Goal: Task Accomplishment & Management: Use online tool/utility

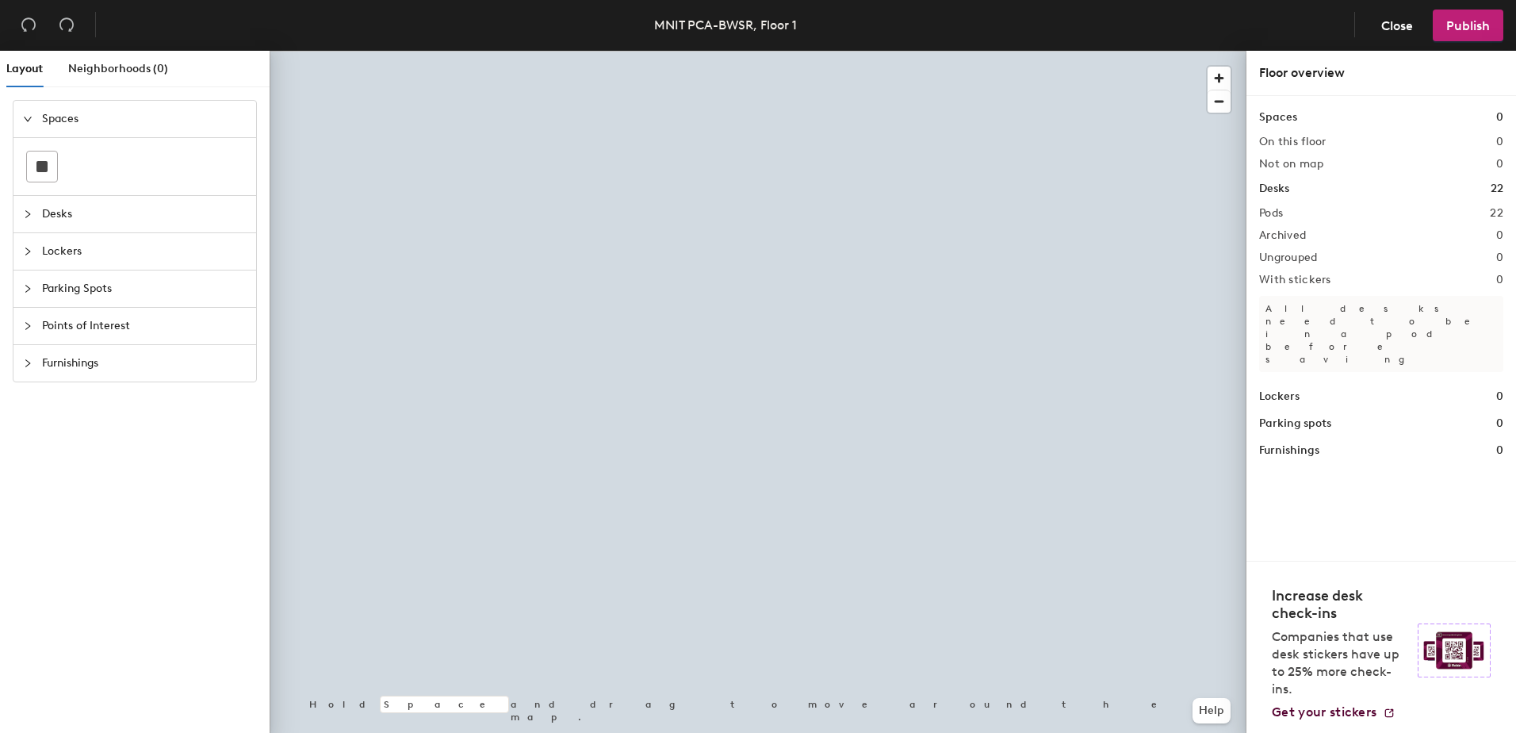
drag, startPoint x: 72, startPoint y: 214, endPoint x: 82, endPoint y: 217, distance: 10.8
click at [71, 214] on span "Desks" at bounding box center [144, 214] width 205 height 36
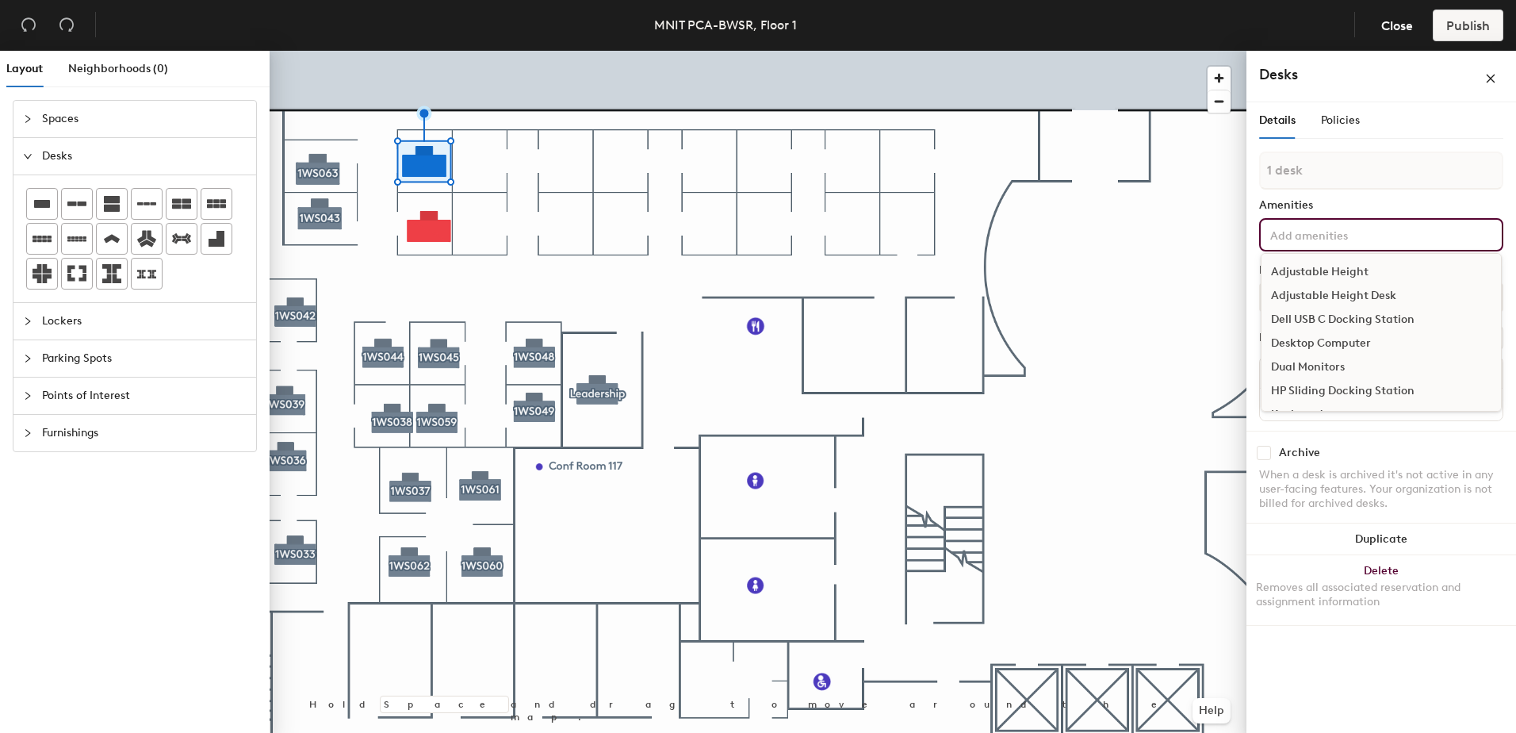
click at [1320, 235] on input at bounding box center [1338, 233] width 143 height 19
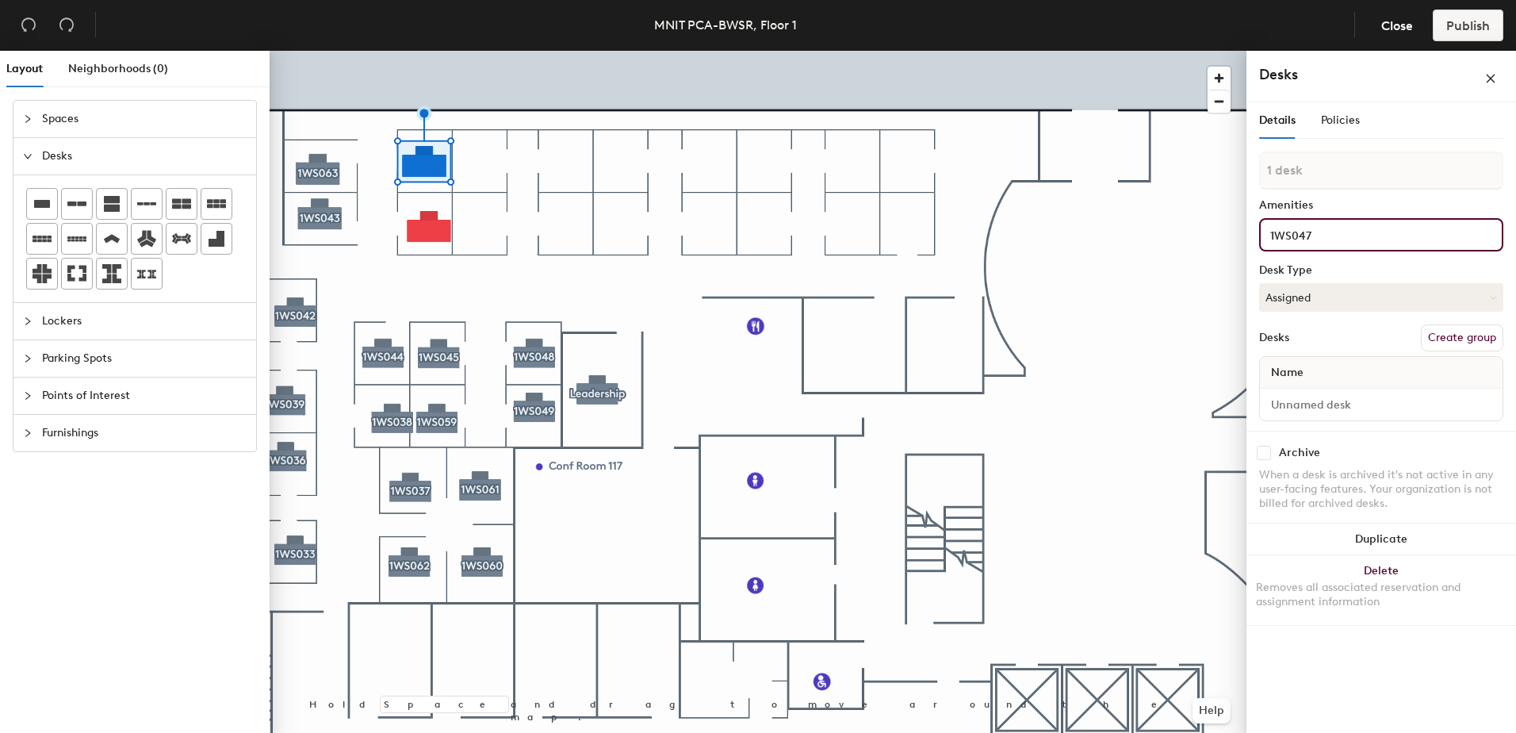
type input "1WS047"
click at [1318, 304] on button "Assigned" at bounding box center [1381, 297] width 244 height 29
click at [1308, 391] on div "Hoteled" at bounding box center [1339, 394] width 159 height 24
click at [1356, 115] on span "Policies" at bounding box center [1340, 119] width 39 height 13
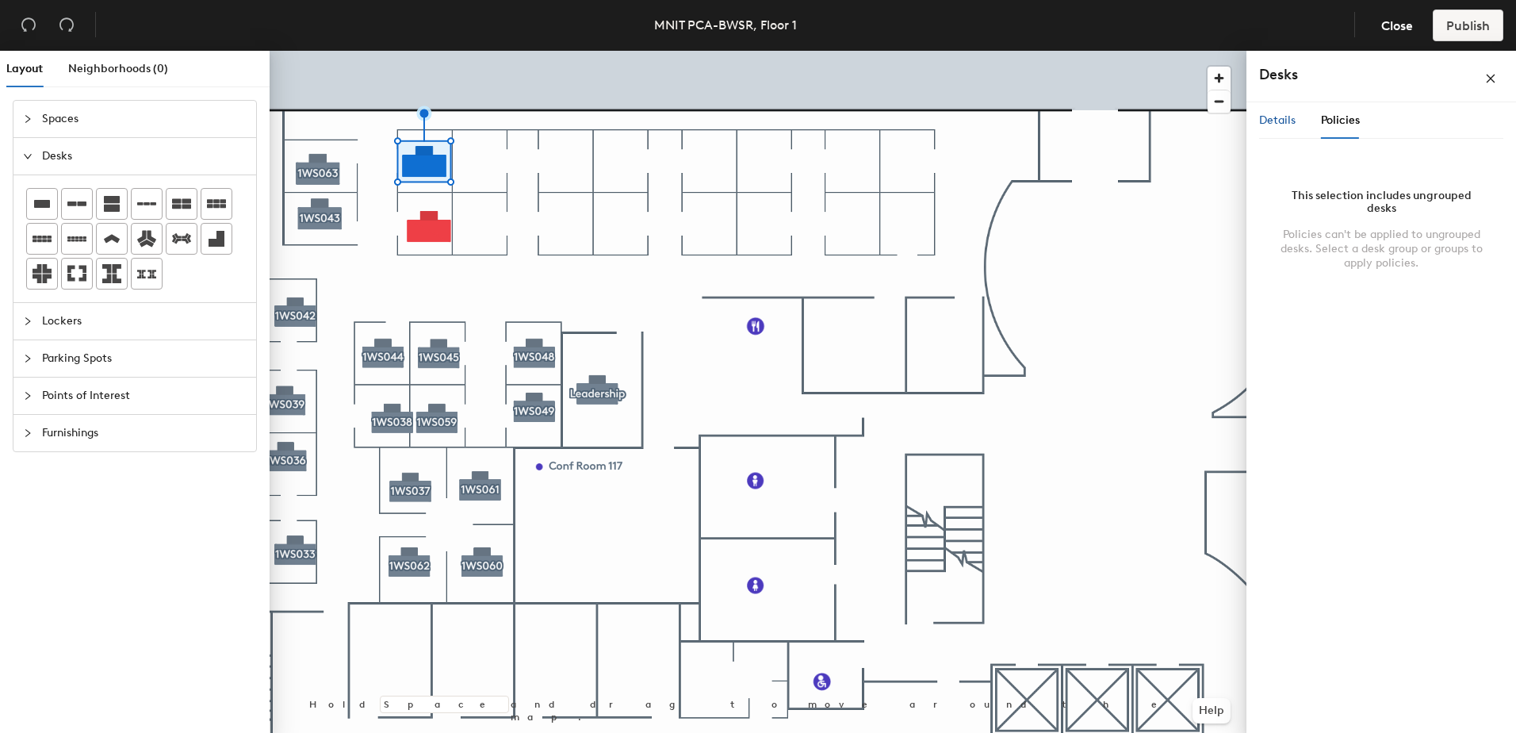
click at [1278, 117] on span "Details" at bounding box center [1277, 119] width 36 height 13
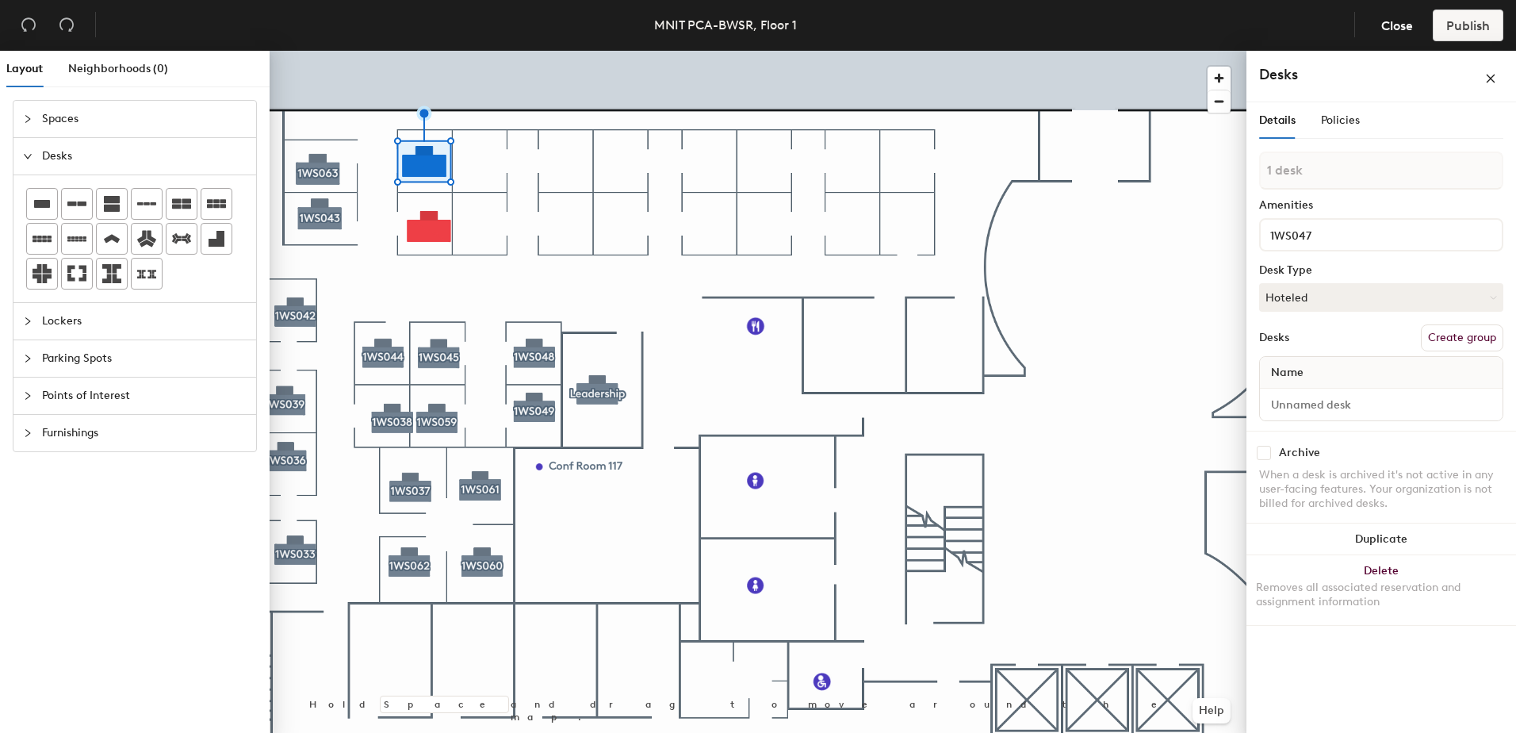
click at [1453, 335] on button "Create group" at bounding box center [1462, 337] width 82 height 27
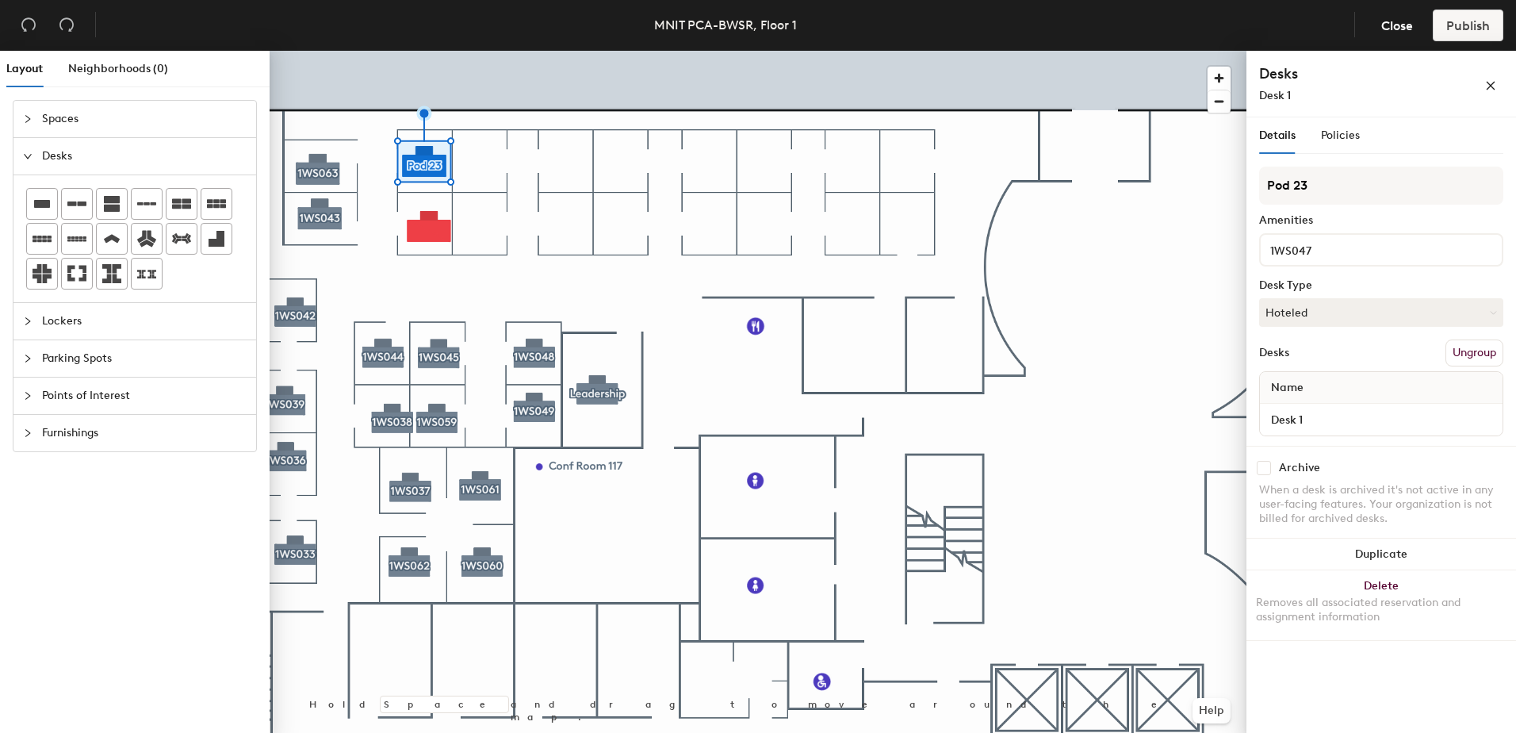
click at [1224, 168] on div "Layout Neighborhoods (0) Spaces Desks Lockers Parking Spots Points of Interest …" at bounding box center [758, 395] width 1516 height 688
click at [1332, 258] on input "1WS047" at bounding box center [1342, 248] width 150 height 19
click at [1331, 258] on input "1WS047" at bounding box center [1342, 248] width 150 height 19
click at [1331, 189] on input "Pod 23" at bounding box center [1381, 185] width 244 height 38
paste input "1WS047"
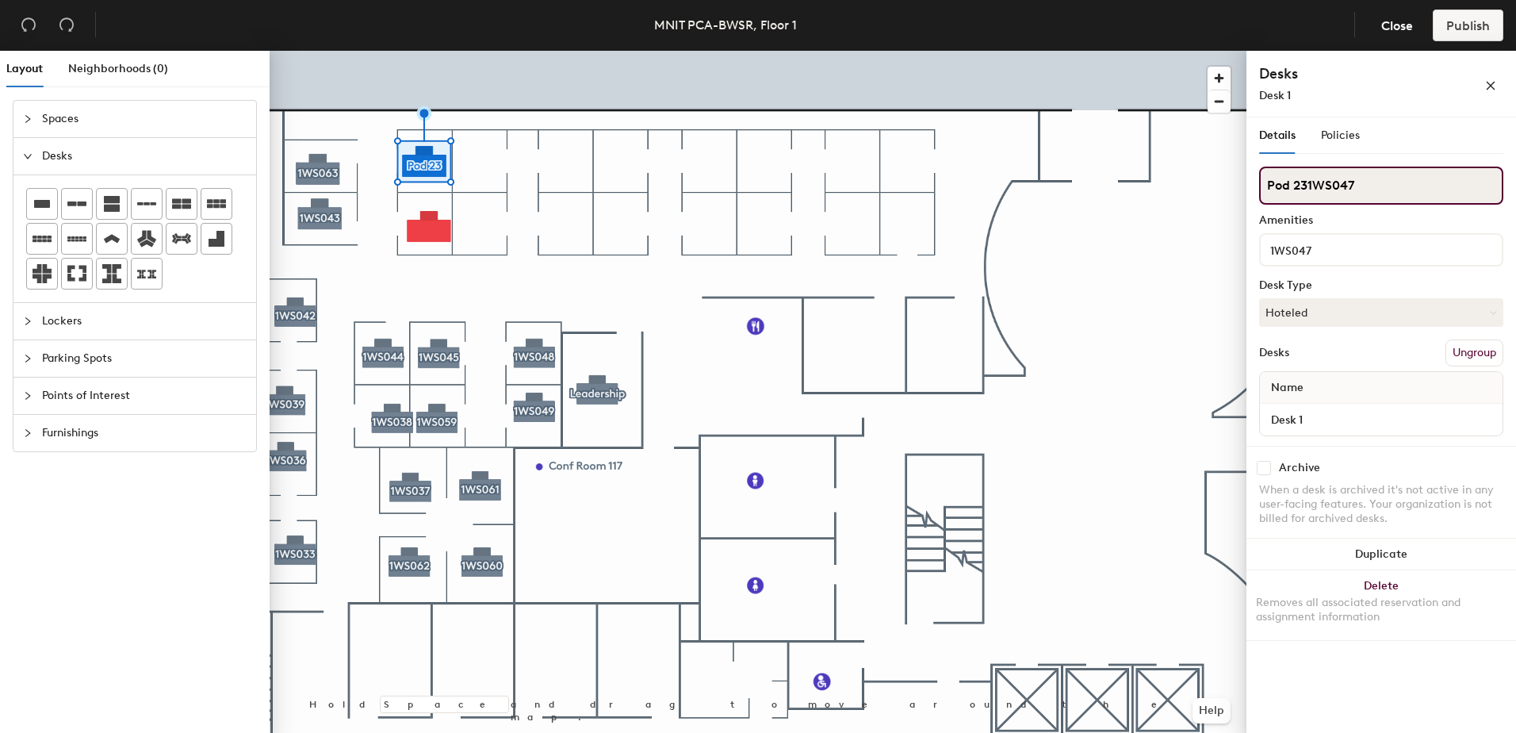
click at [1230, 170] on div "Layout Neighborhoods (0) Spaces Desks Lockers Parking Spots Points of Interest …" at bounding box center [758, 395] width 1516 height 688
paste input
type input "1WS047"
click at [1340, 145] on div "Policies" at bounding box center [1340, 135] width 39 height 36
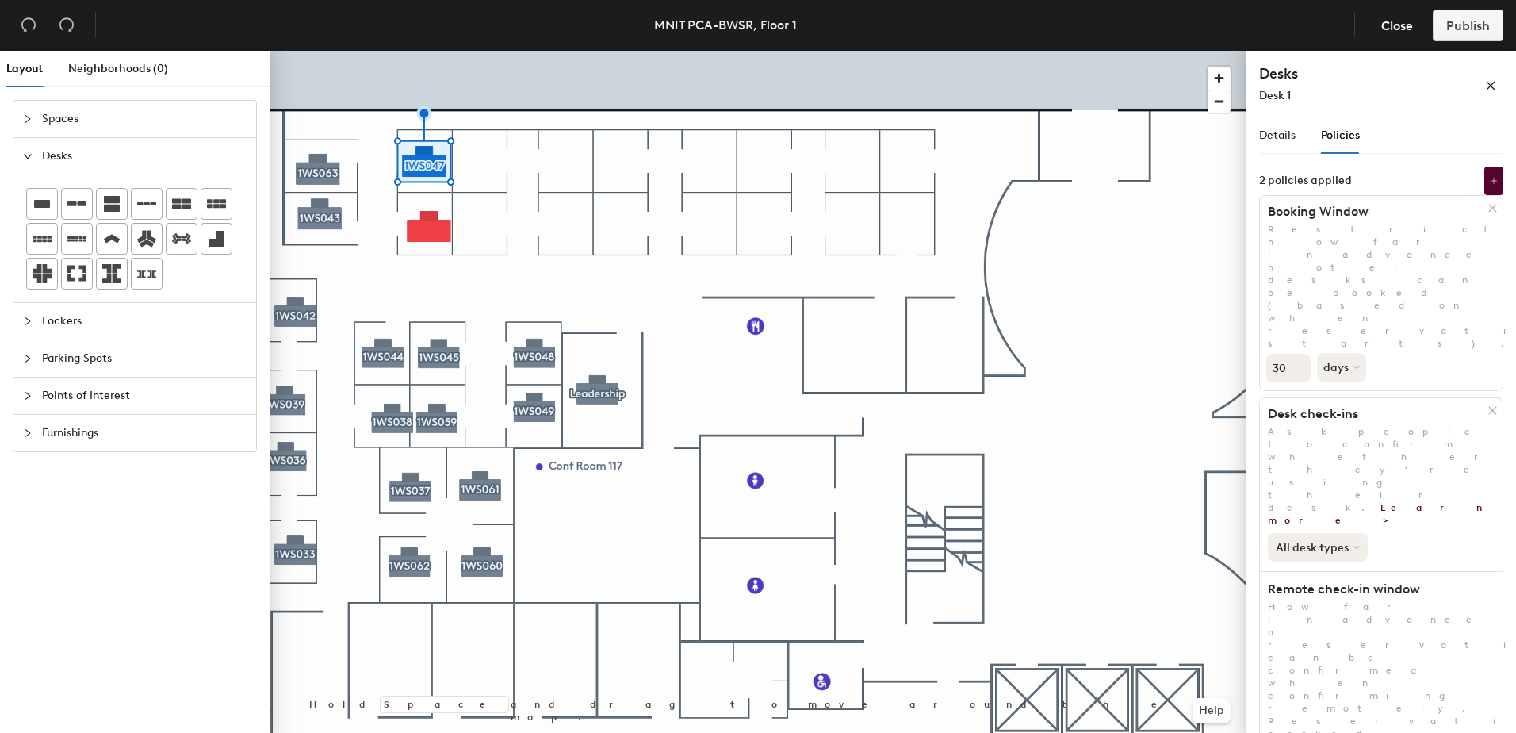
click at [1337, 533] on button "All desk types" at bounding box center [1318, 547] width 100 height 29
click at [1329, 591] on div "Hot/hotel only" at bounding box center [1317, 600] width 98 height 19
click at [1407, 32] on span "Close" at bounding box center [1397, 25] width 32 height 15
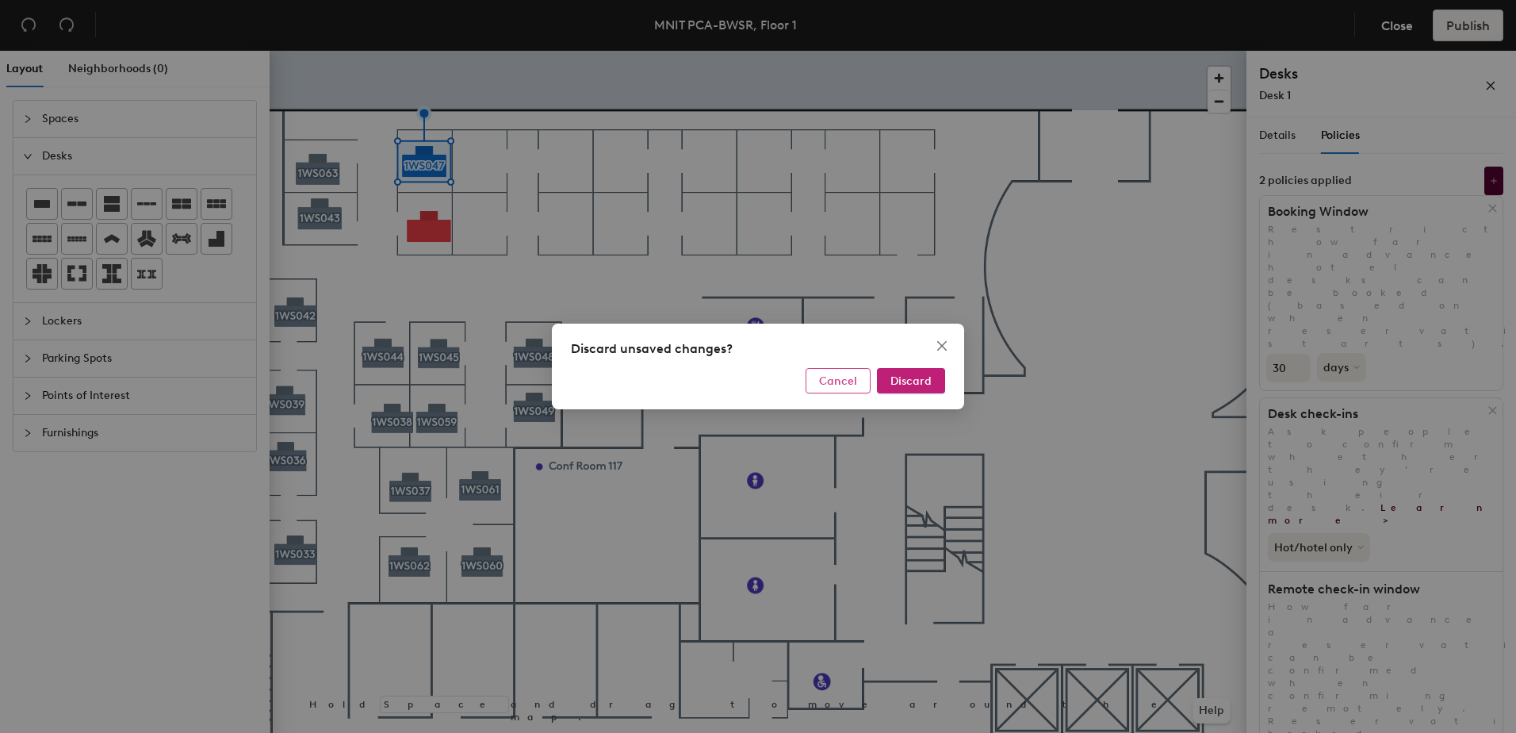
click at [842, 381] on span "Cancel" at bounding box center [838, 380] width 38 height 13
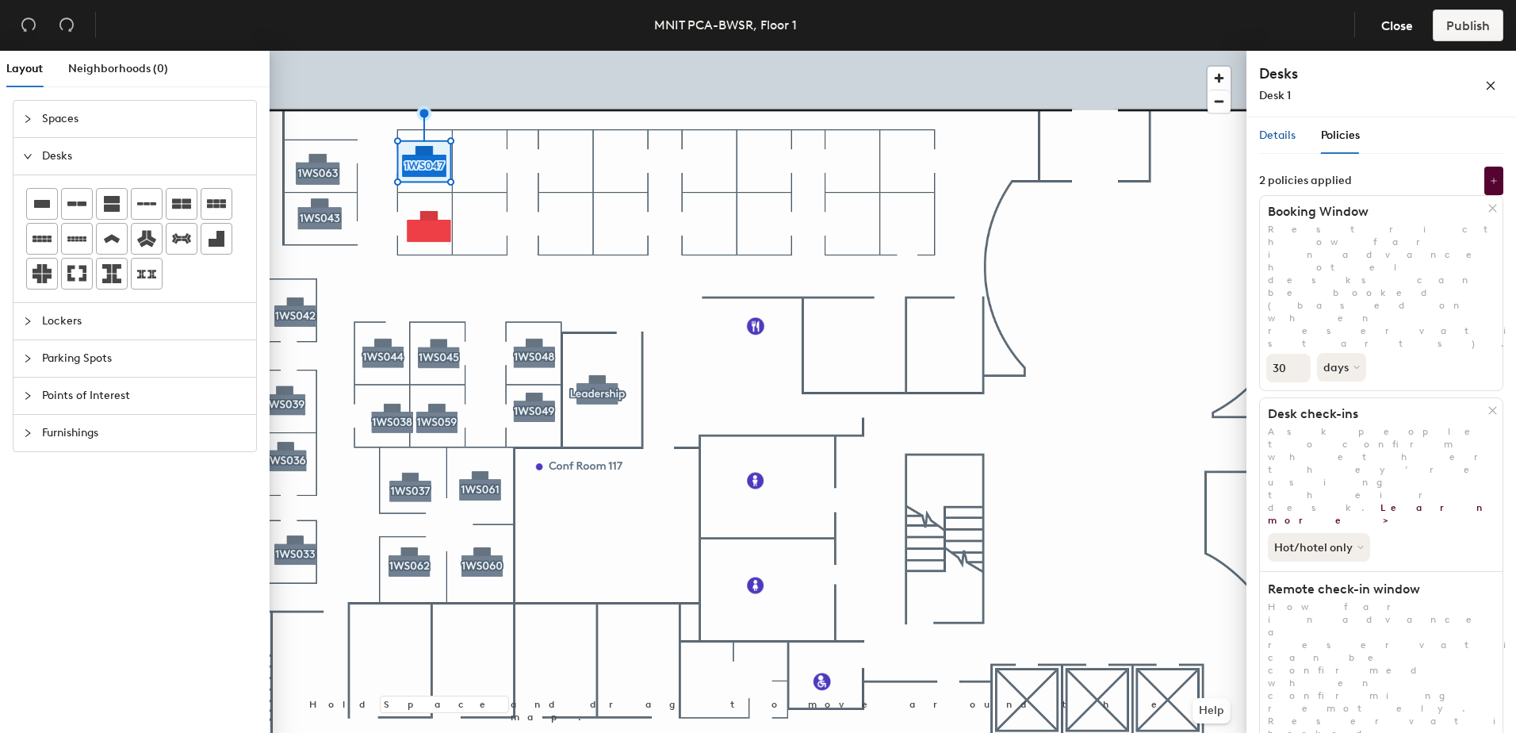
click at [1261, 139] on span "Details" at bounding box center [1277, 134] width 36 height 13
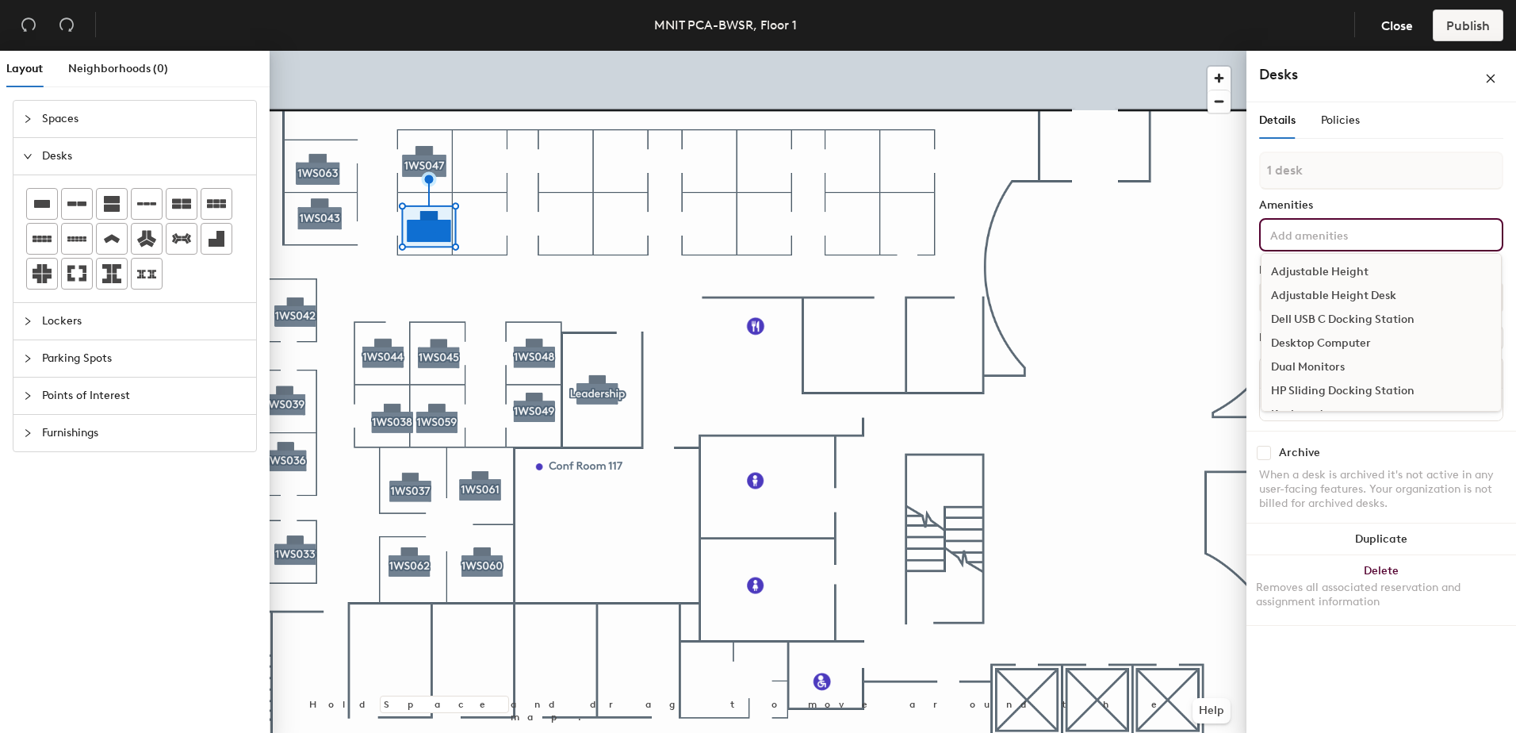
click at [1314, 235] on input at bounding box center [1338, 233] width 143 height 19
click at [1393, 72] on h4 "Desks" at bounding box center [1346, 74] width 174 height 21
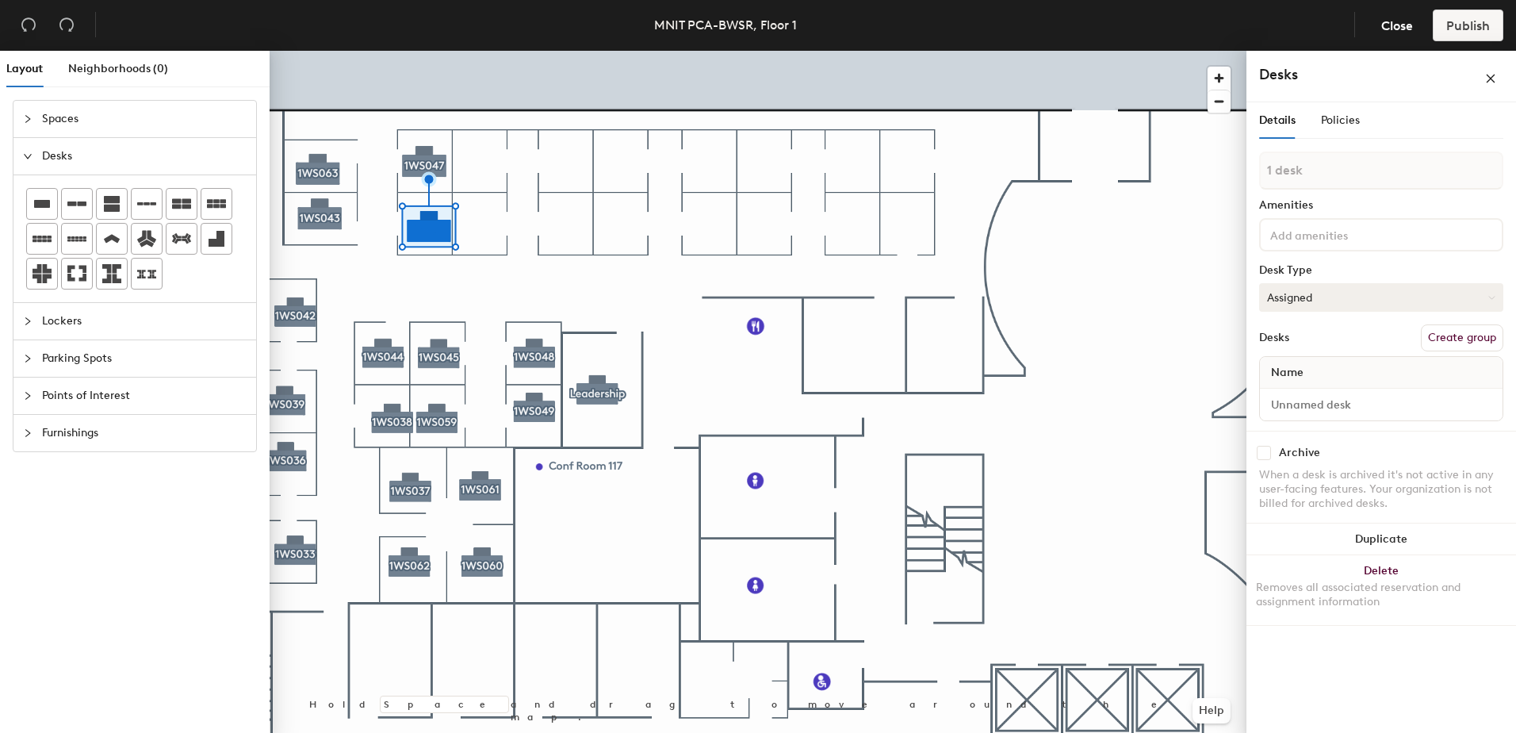
click at [1339, 300] on button "Assigned" at bounding box center [1381, 297] width 244 height 29
click at [1306, 387] on div "Hoteled" at bounding box center [1339, 394] width 159 height 24
click at [1318, 237] on input at bounding box center [1338, 233] width 143 height 19
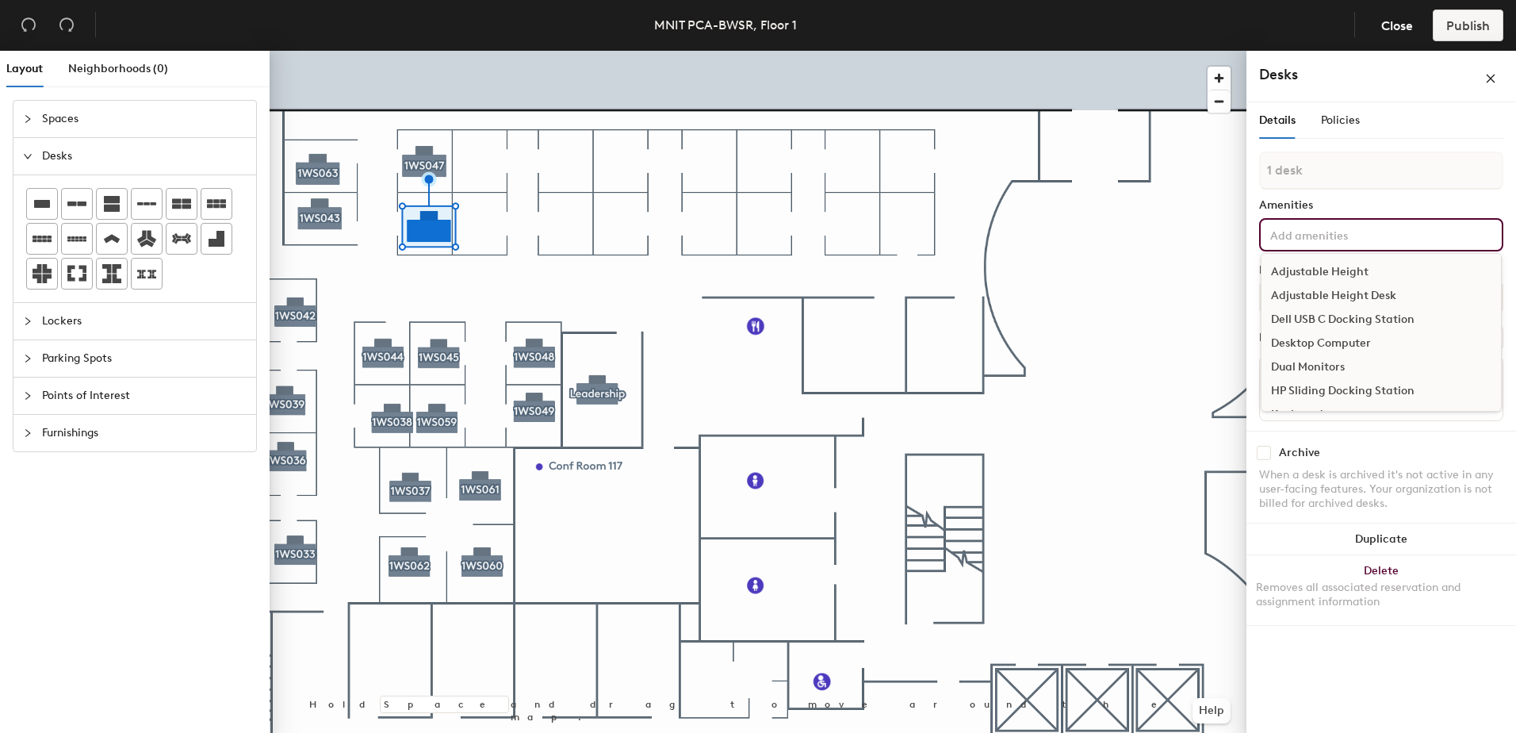
click at [1318, 236] on input at bounding box center [1338, 233] width 143 height 19
click at [1333, 664] on div "Details Policies 1 desk Amenities Adjustable Height Adjustable Height Desk Dell…" at bounding box center [1381, 420] width 270 height 637
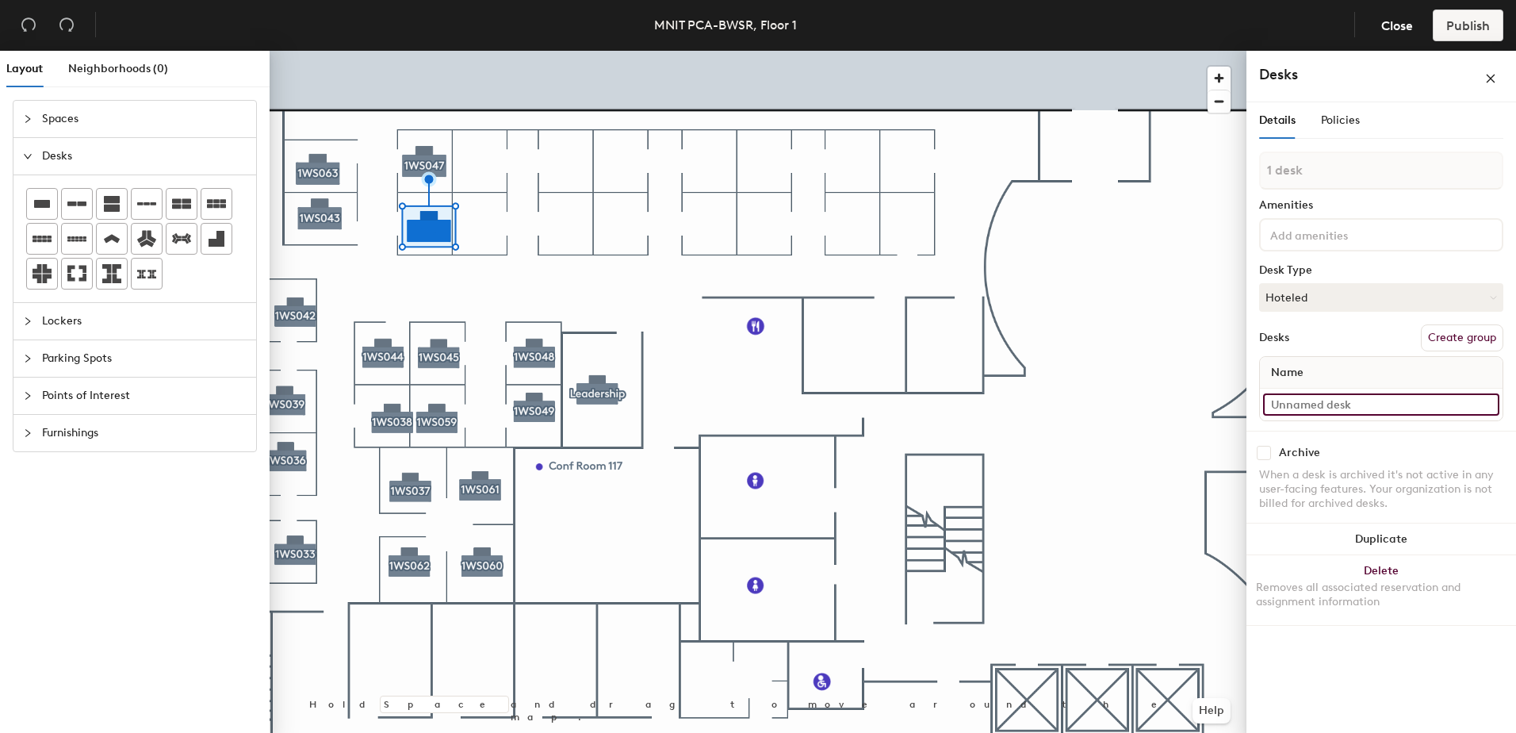
click at [1335, 404] on input at bounding box center [1381, 404] width 236 height 22
paste input "1WS047"
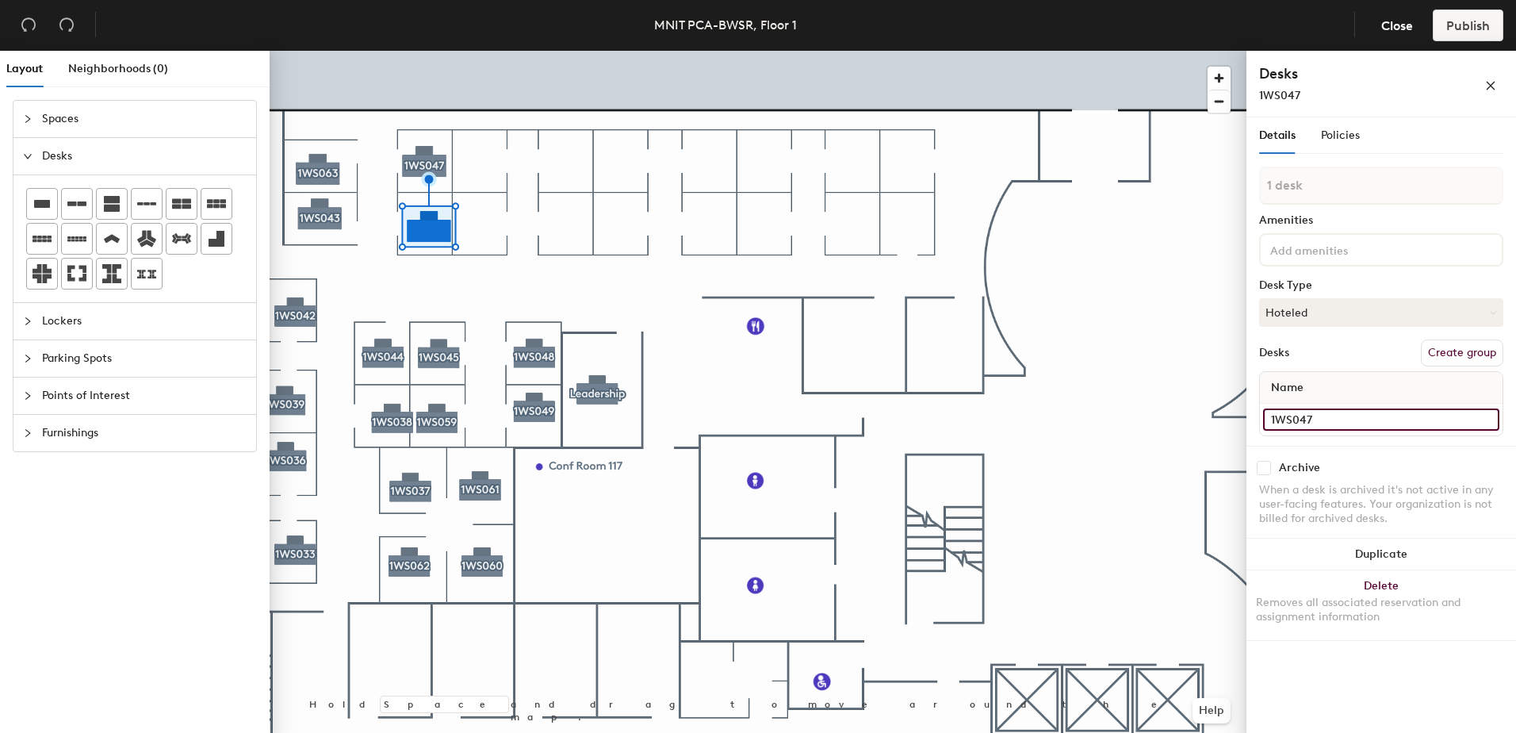
type input "1WS047"
click at [1453, 354] on button "Create group" at bounding box center [1462, 352] width 82 height 27
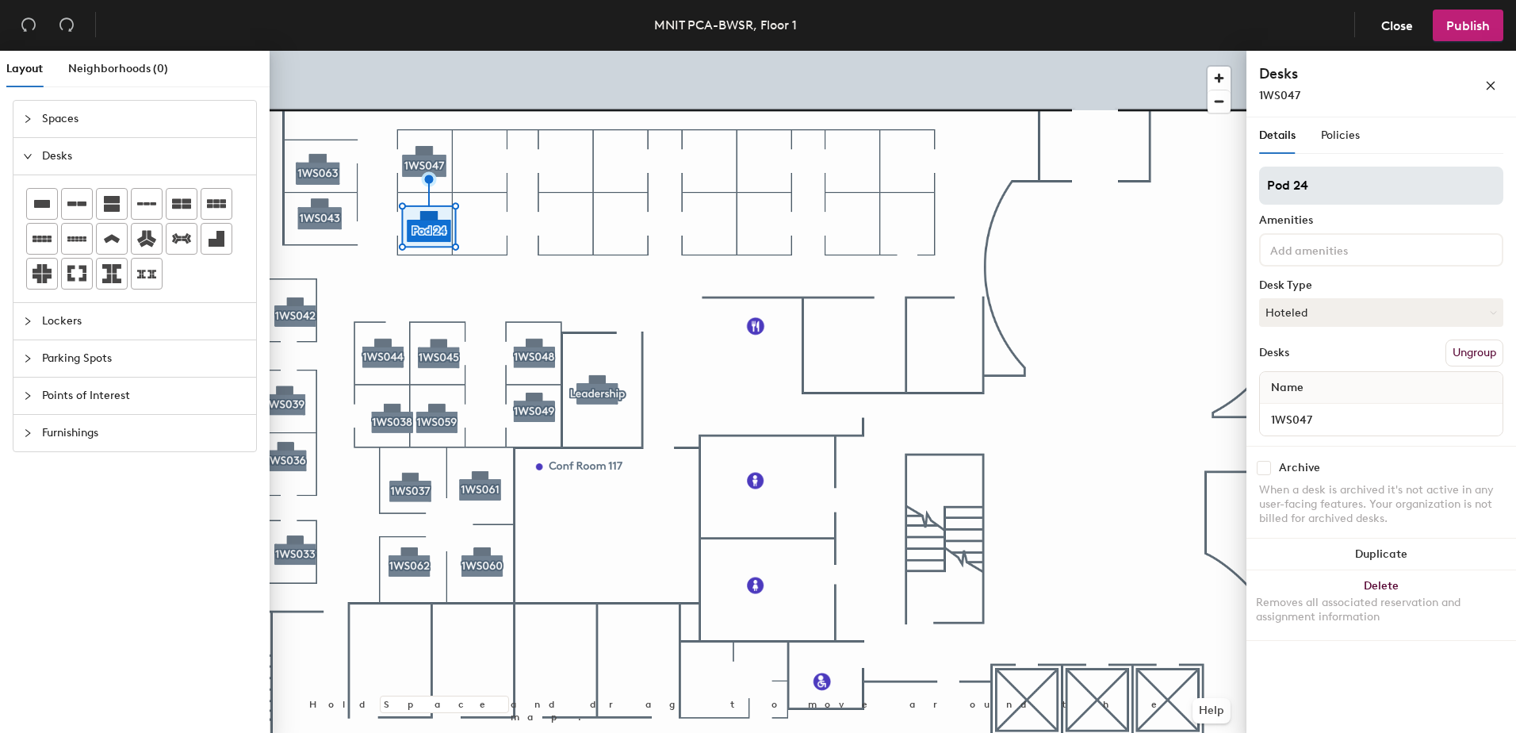
click at [1220, 164] on div "Layout Neighborhoods (0) Spaces Desks Lockers Parking Spots Points of Interest …" at bounding box center [758, 395] width 1516 height 688
type input "1WS047"
click at [1335, 136] on span "Policies" at bounding box center [1340, 134] width 39 height 13
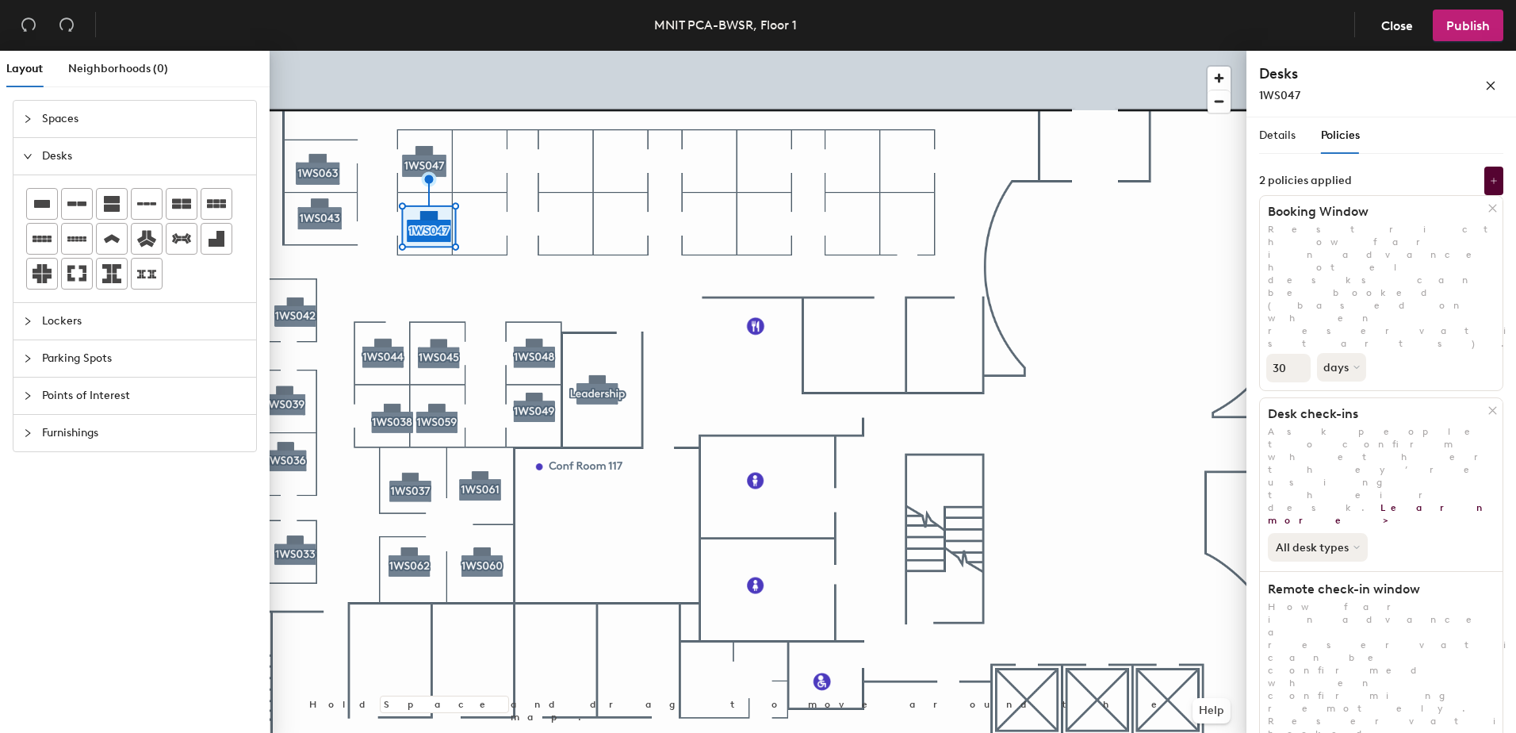
click at [1345, 533] on button "All desk types" at bounding box center [1318, 547] width 100 height 29
click at [1329, 591] on div "Hot/hotel only" at bounding box center [1317, 600] width 98 height 19
click at [1470, 33] on button "Publish" at bounding box center [1468, 26] width 71 height 32
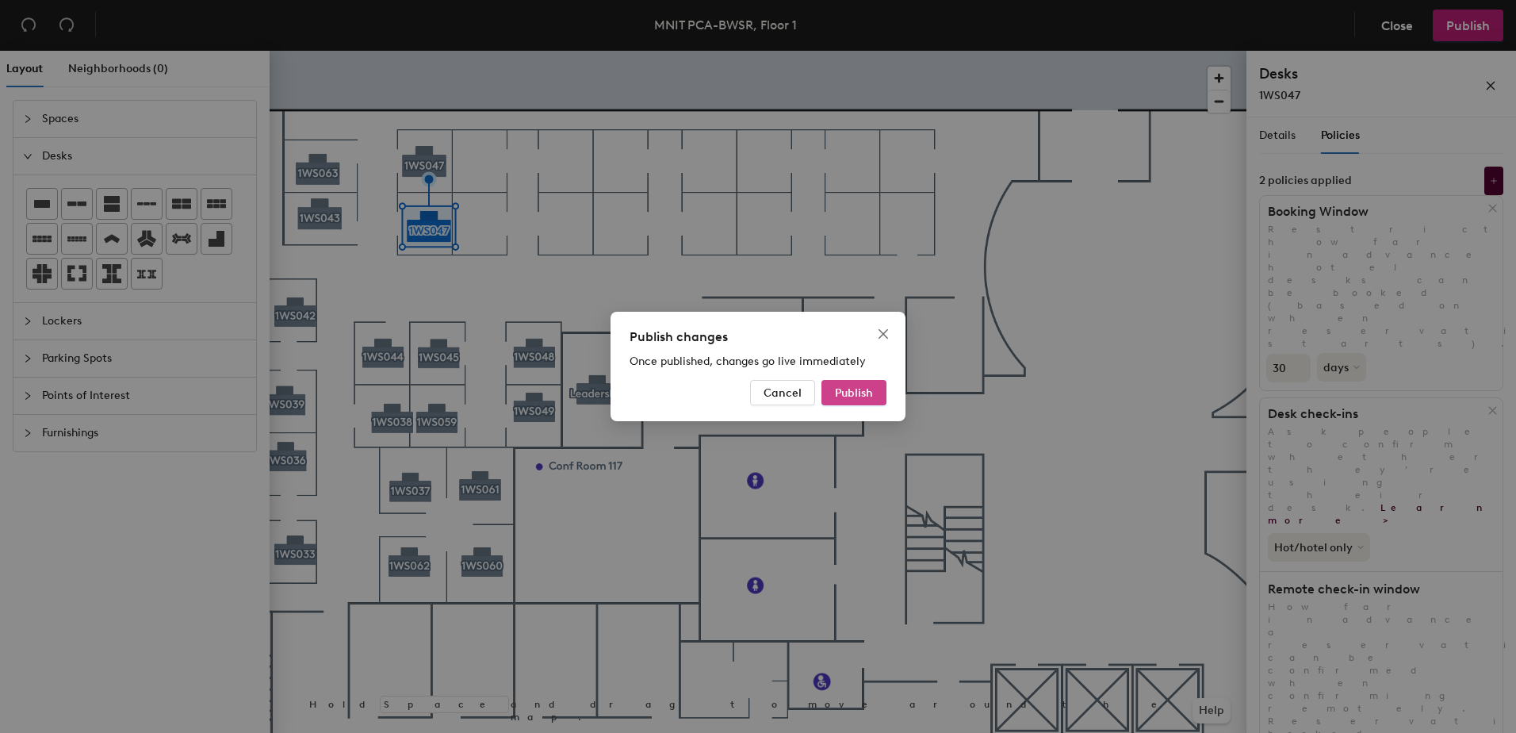
drag, startPoint x: 846, startPoint y: 392, endPoint x: 868, endPoint y: 385, distance: 23.3
click at [850, 392] on span "Publish" at bounding box center [854, 392] width 38 height 13
